Goal: Contribute content

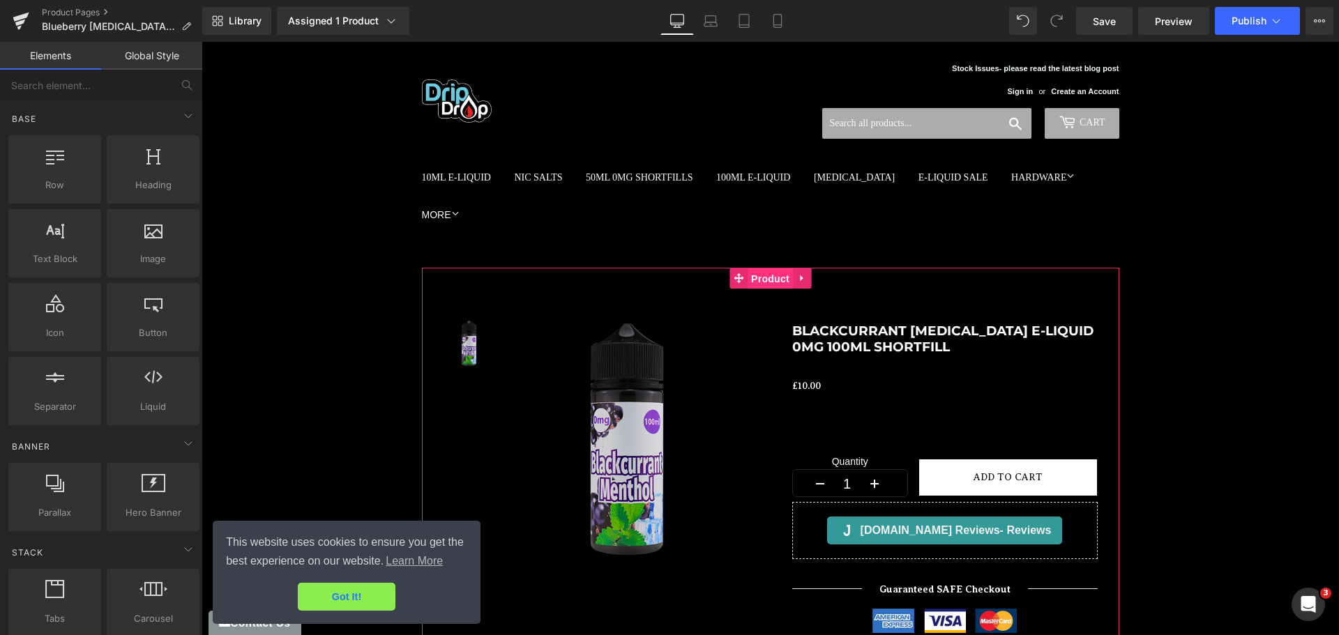
click at [766, 269] on span "Product" at bounding box center [770, 279] width 45 height 21
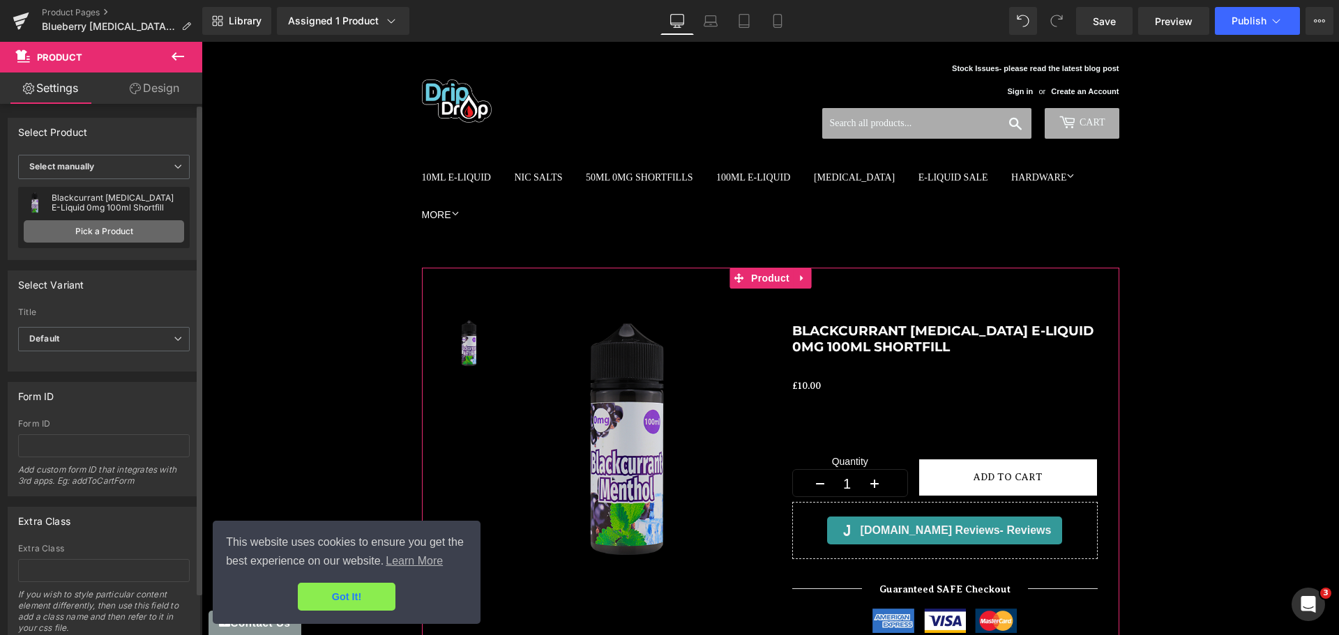
click at [97, 231] on link "Pick a Product" at bounding box center [104, 231] width 160 height 22
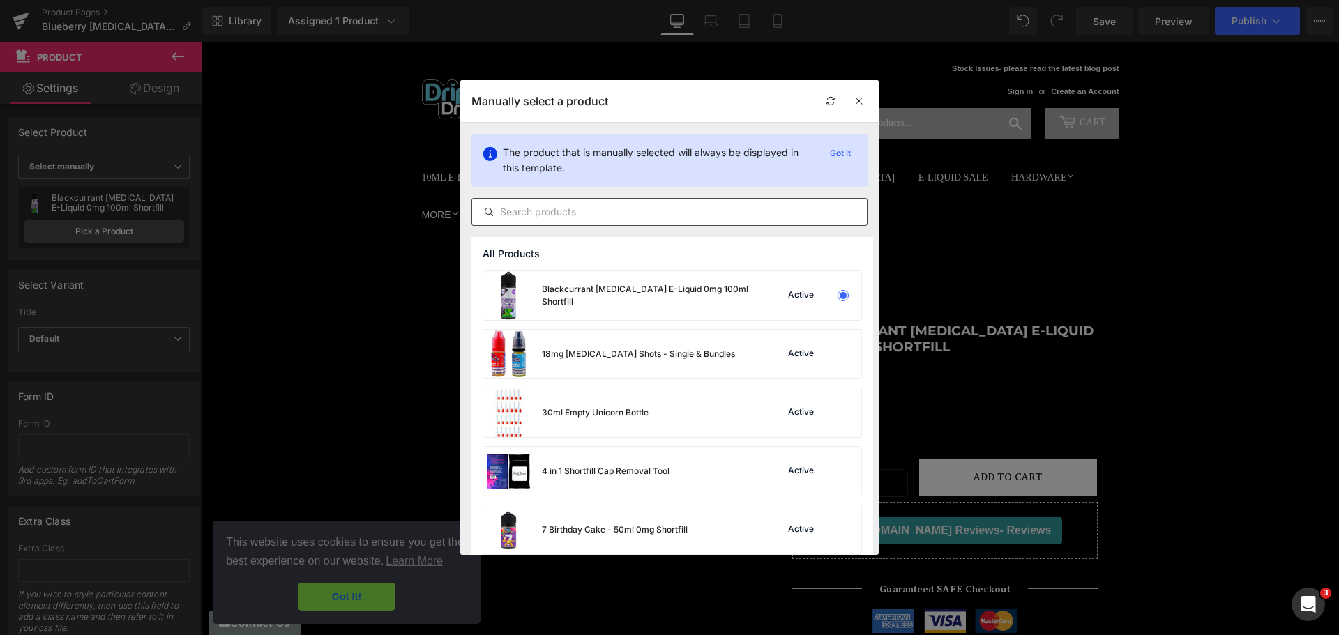
click at [548, 209] on input "text" at bounding box center [669, 212] width 395 height 17
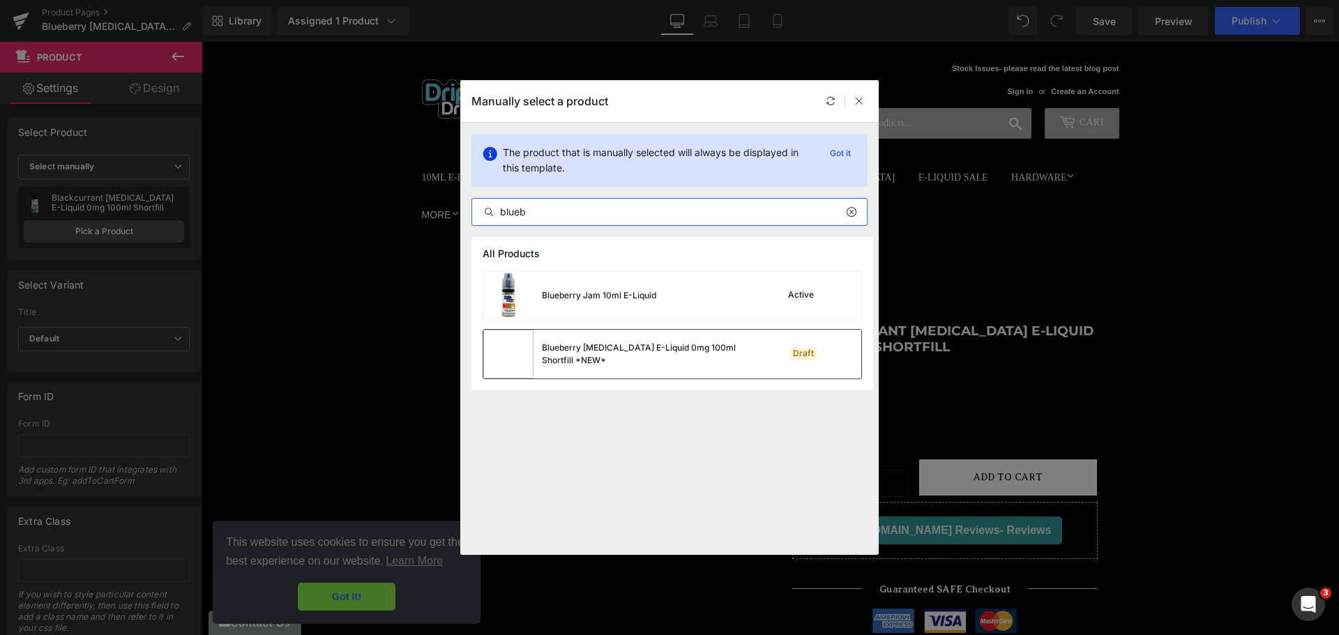
type input "blueb"
click at [578, 336] on div "Blueberry [MEDICAL_DATA] E-Liquid 0mg 100ml Shortfill *NEW*" at bounding box center [617, 354] width 268 height 49
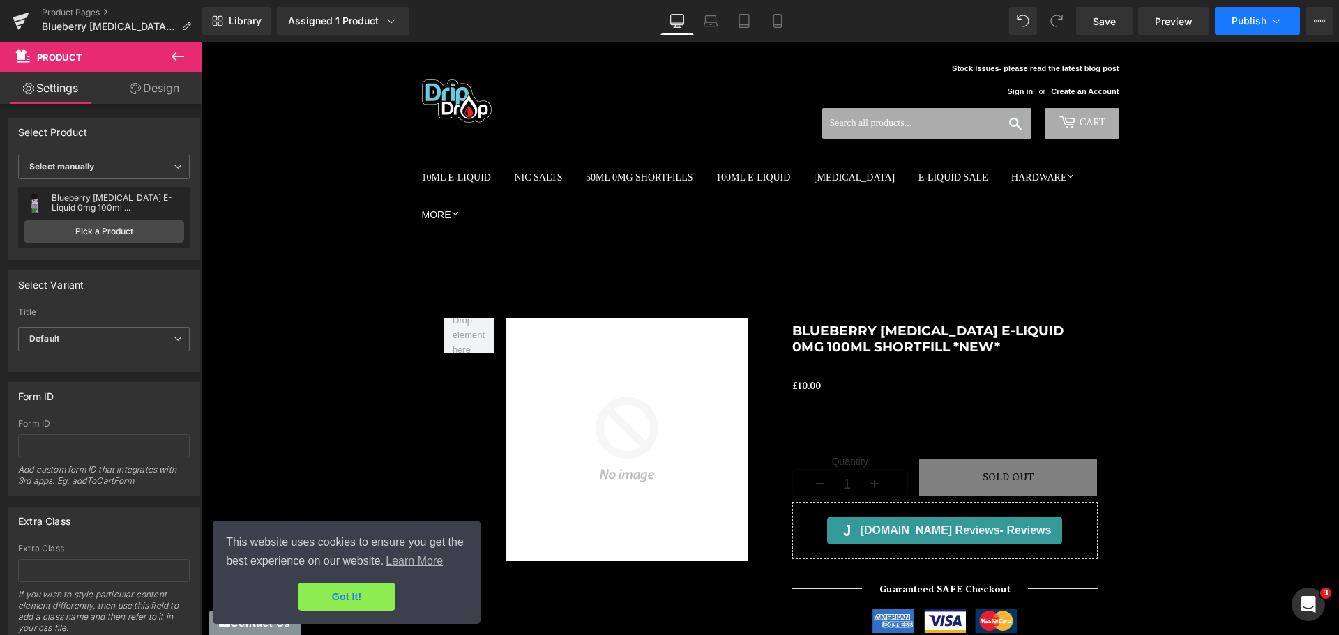
click at [1246, 23] on span "Publish" at bounding box center [1249, 20] width 35 height 11
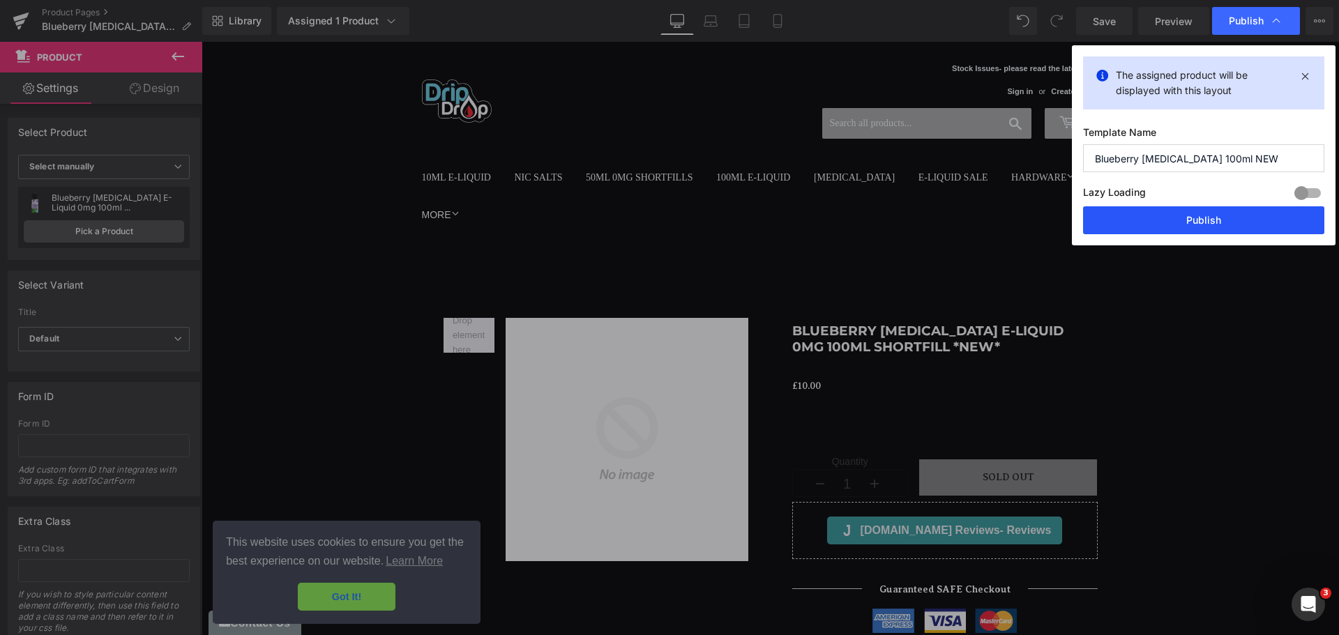
click at [1210, 216] on button "Publish" at bounding box center [1203, 220] width 241 height 28
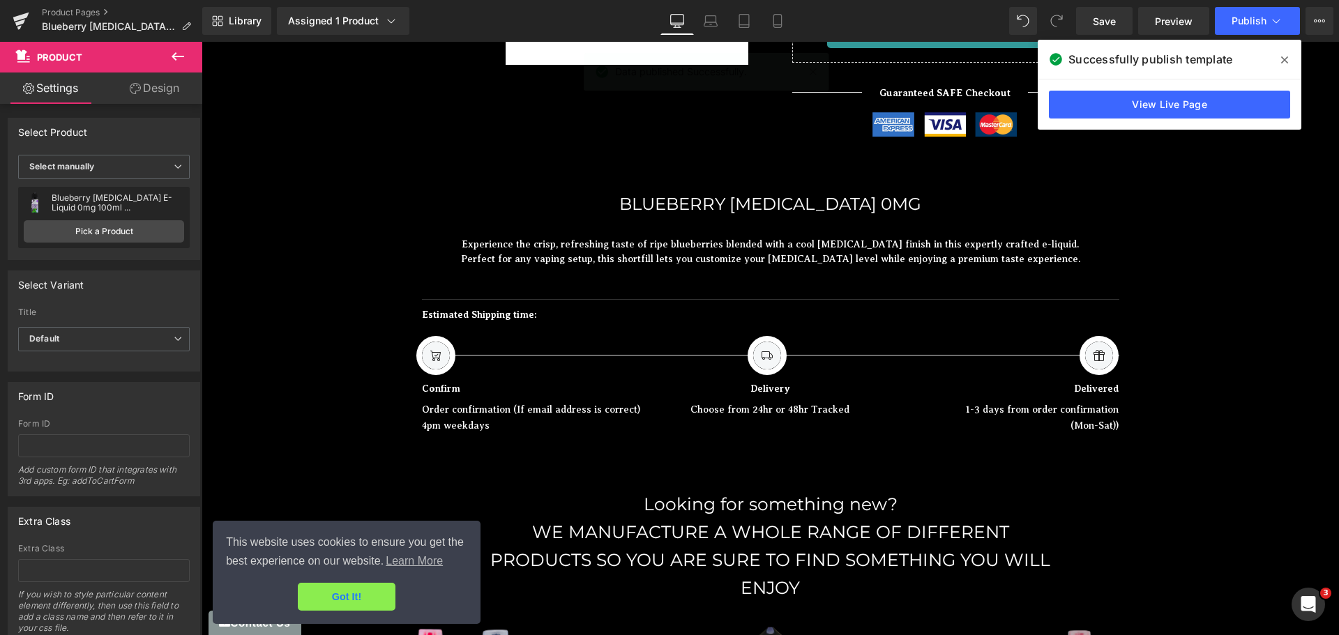
scroll to position [495, 0]
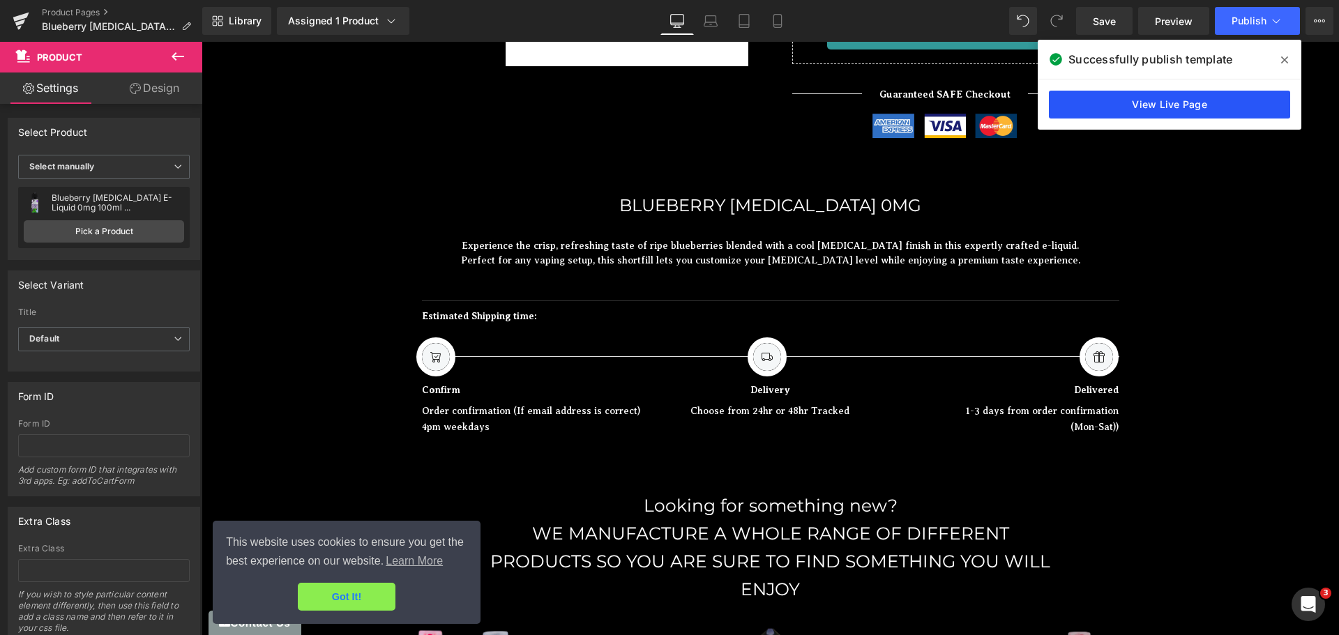
click at [1242, 108] on link "View Live Page" at bounding box center [1169, 105] width 241 height 28
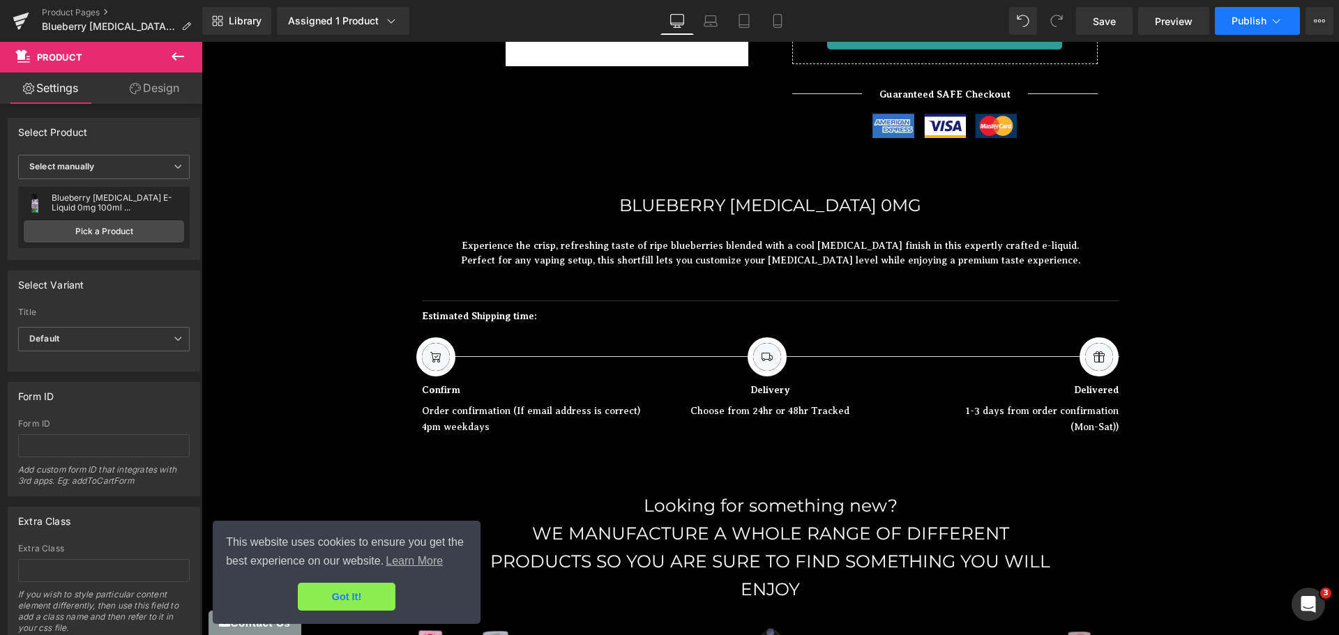
click at [1235, 15] on span "Publish" at bounding box center [1249, 20] width 35 height 11
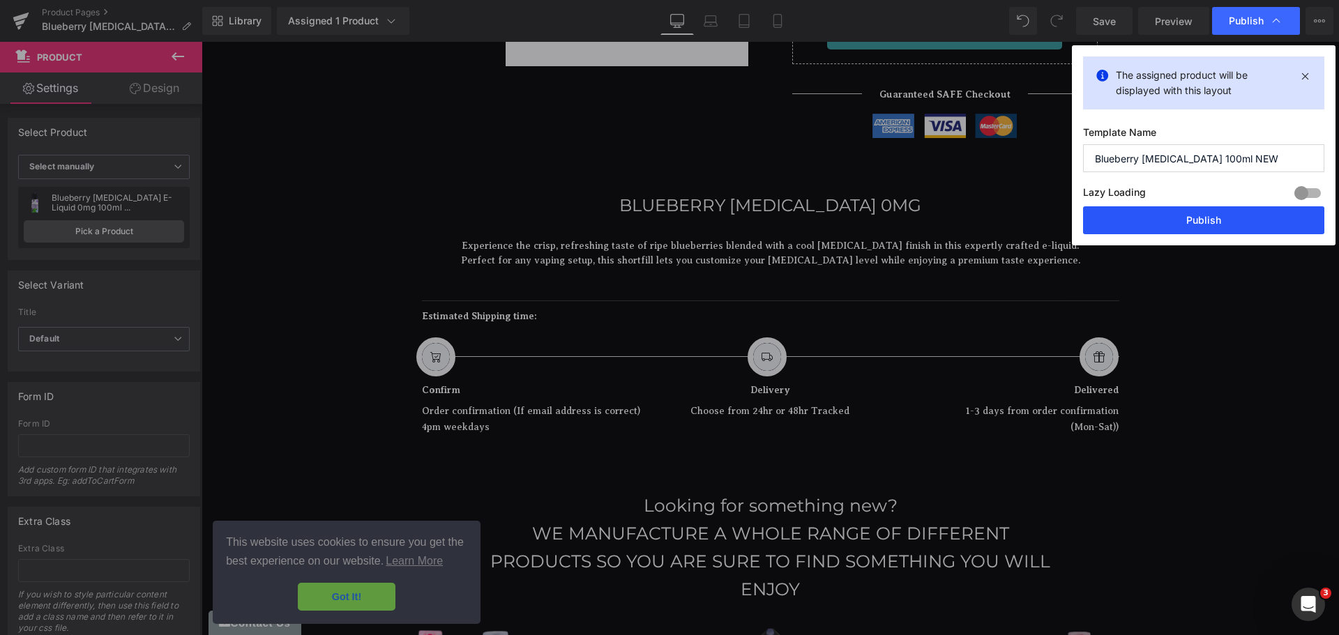
click at [1213, 227] on button "Publish" at bounding box center [1203, 220] width 241 height 28
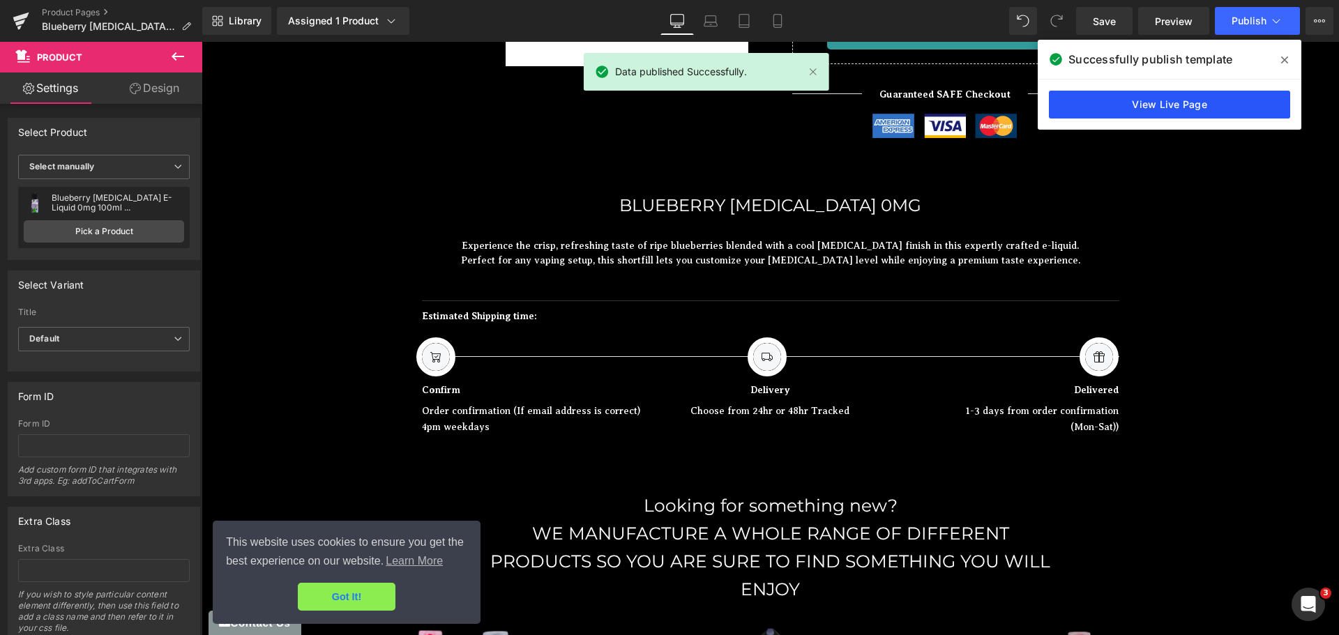
click at [1203, 107] on link "View Live Page" at bounding box center [1169, 105] width 241 height 28
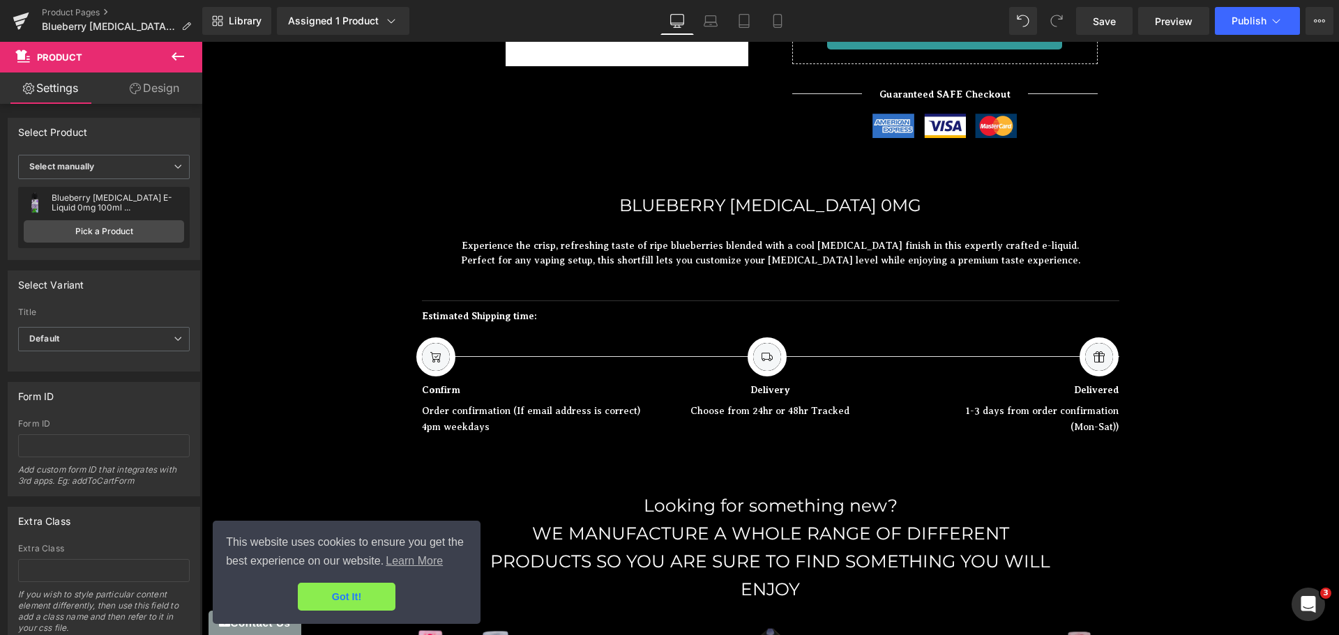
click at [185, 54] on icon at bounding box center [177, 56] width 17 height 17
